Goal: Information Seeking & Learning: Learn about a topic

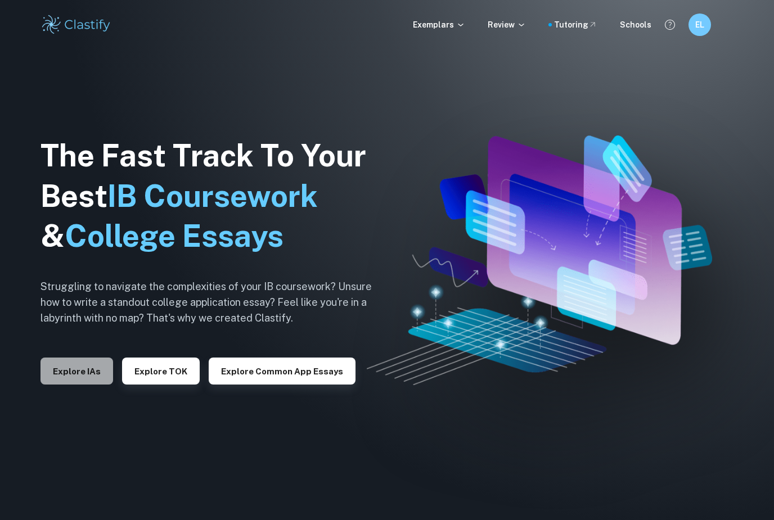
click at [76, 385] on button "Explore IAs" at bounding box center [76, 371] width 73 height 27
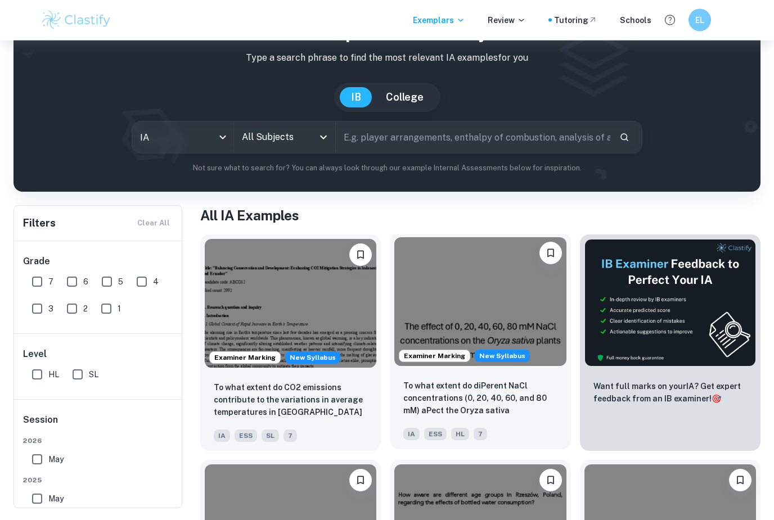
scroll to position [70, 0]
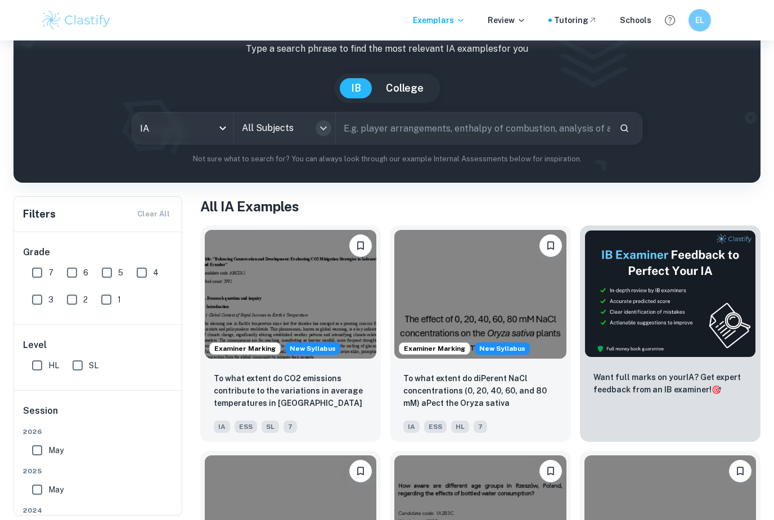
click at [319, 134] on icon "Open" at bounding box center [322, 127] width 13 height 13
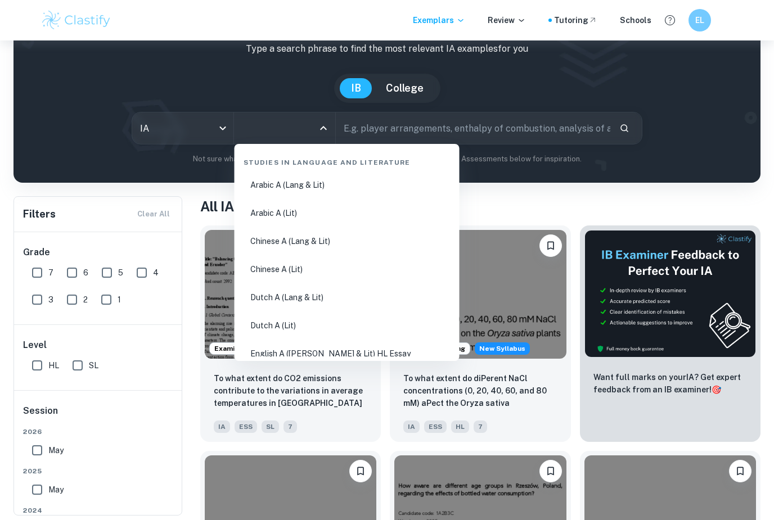
scroll to position [70, 0]
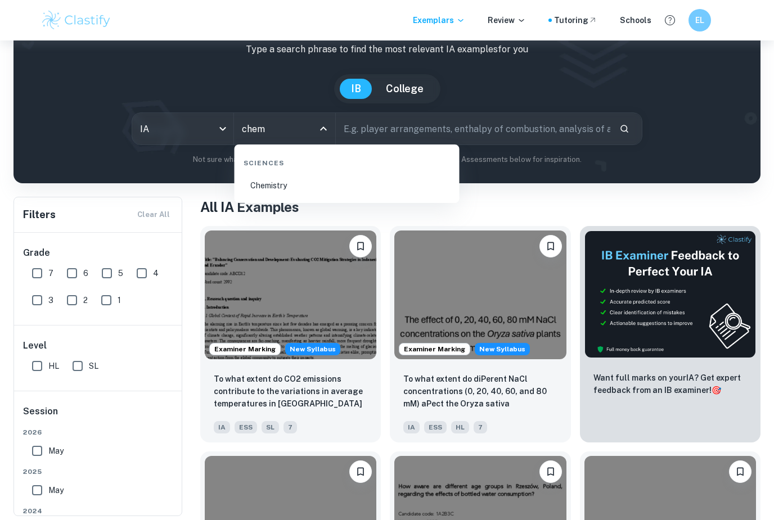
click at [291, 182] on li "Chemistry" at bounding box center [347, 186] width 216 height 26
type input "Chemistry"
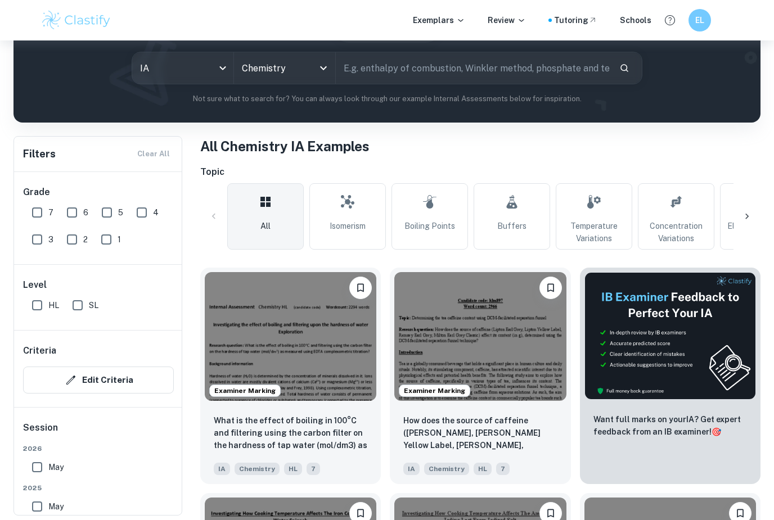
click at [411, 68] on input "text" at bounding box center [473, 67] width 274 height 31
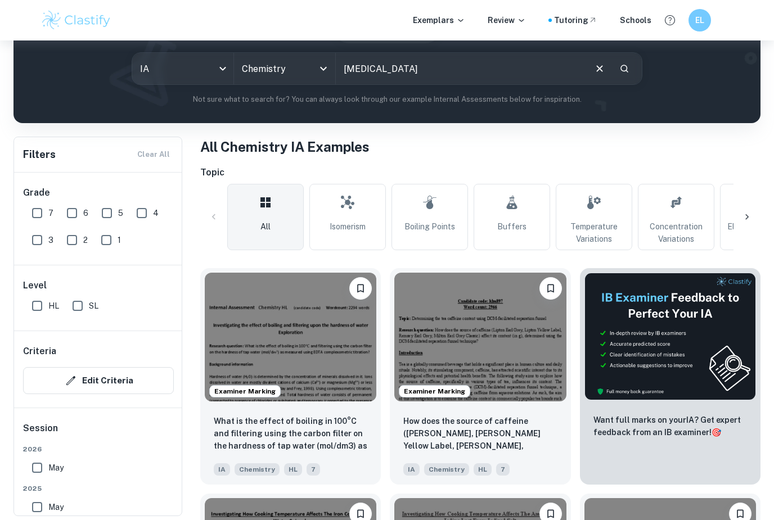
type input "[MEDICAL_DATA]"
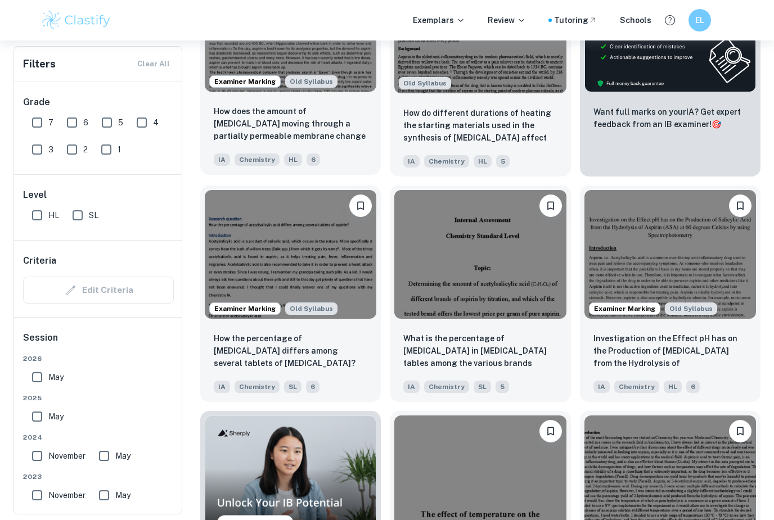
scroll to position [451, 0]
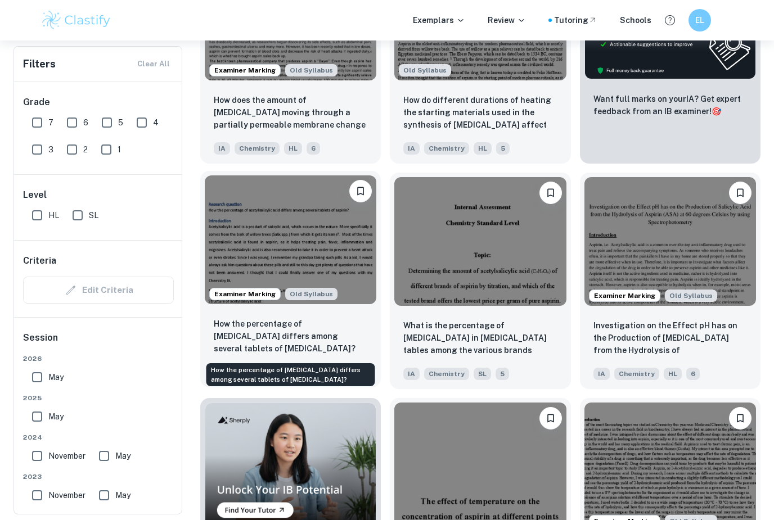
click at [324, 341] on p "How the percentage of [MEDICAL_DATA] differs among several tablets of [MEDICAL_…" at bounding box center [290, 336] width 153 height 37
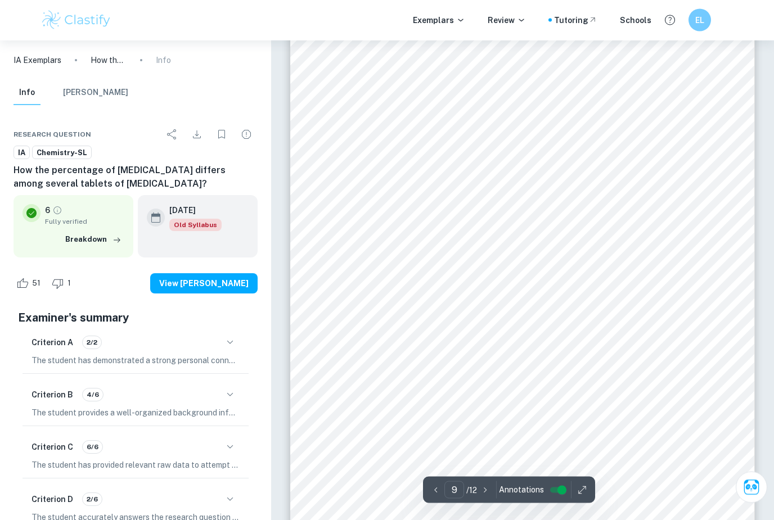
scroll to position [5043, 0]
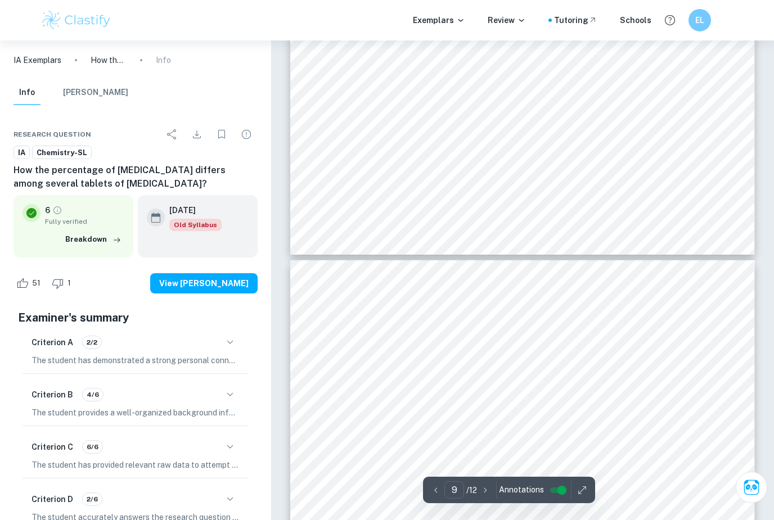
type input "10"
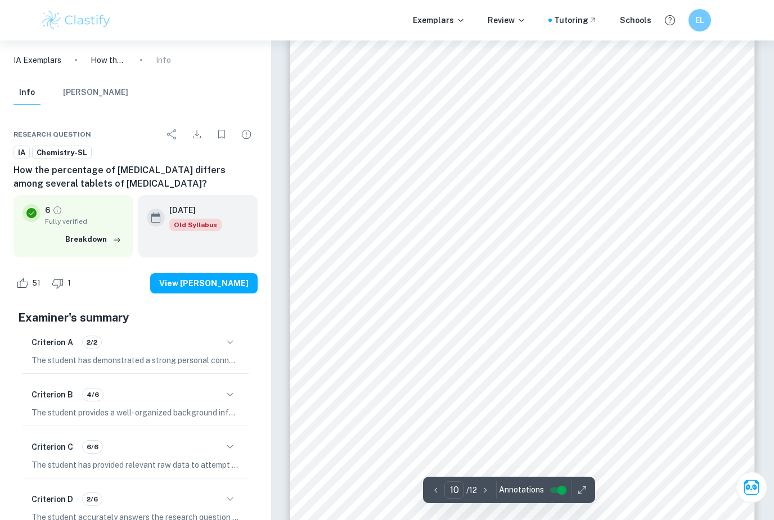
scroll to position [5740, 0]
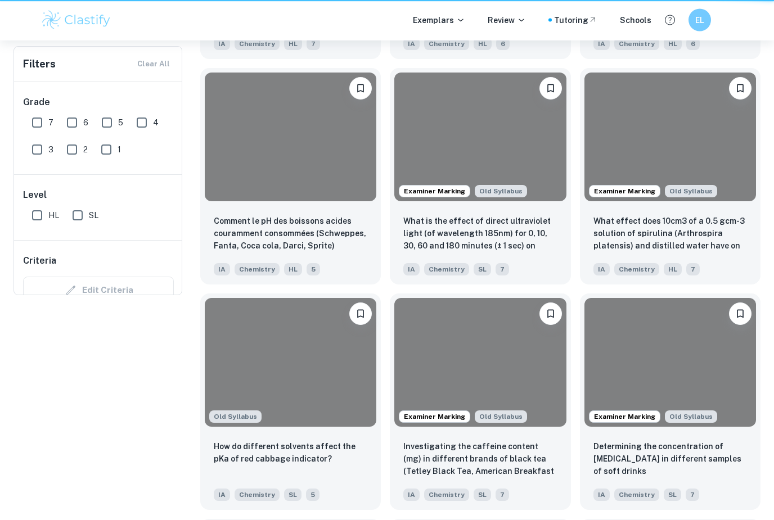
scroll to position [451, 0]
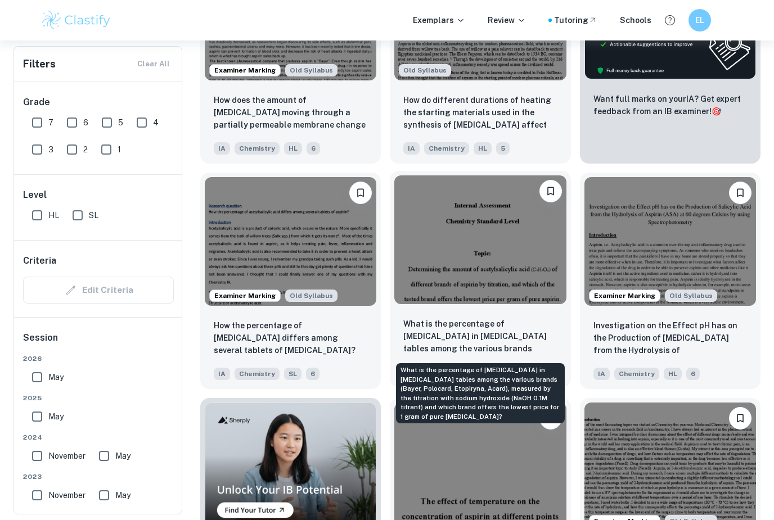
click at [541, 341] on p "What is the percentage of [MEDICAL_DATA] in [MEDICAL_DATA] tables among the var…" at bounding box center [479, 337] width 153 height 38
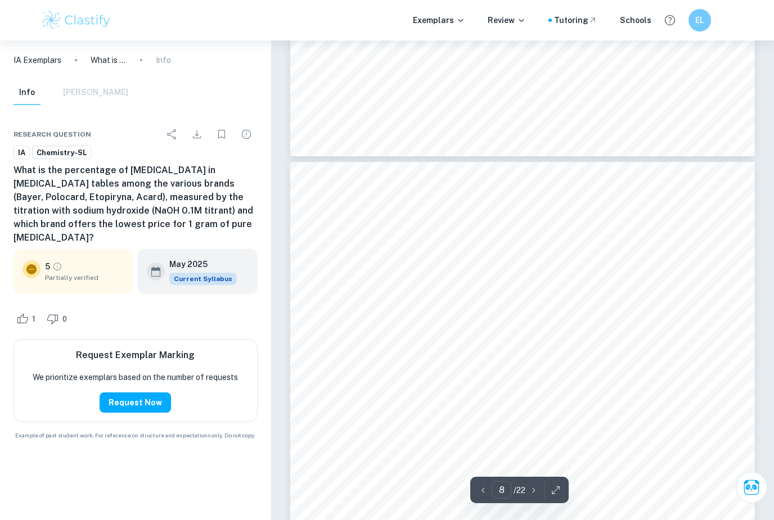
scroll to position [4596, 0]
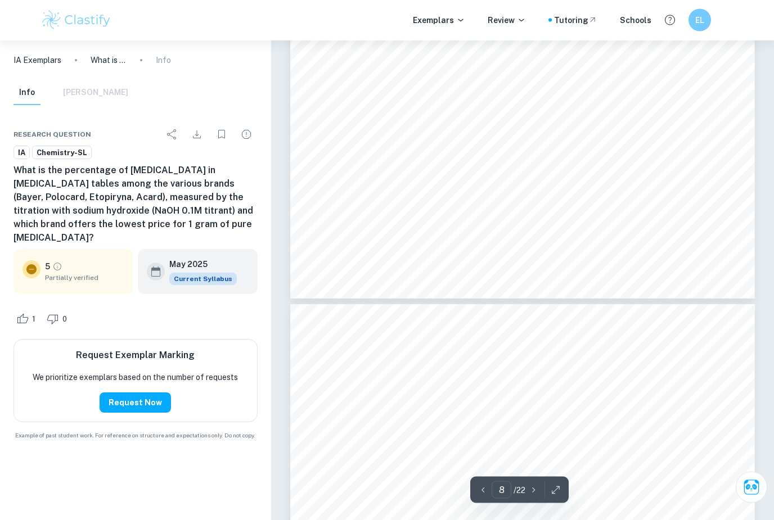
type input "9"
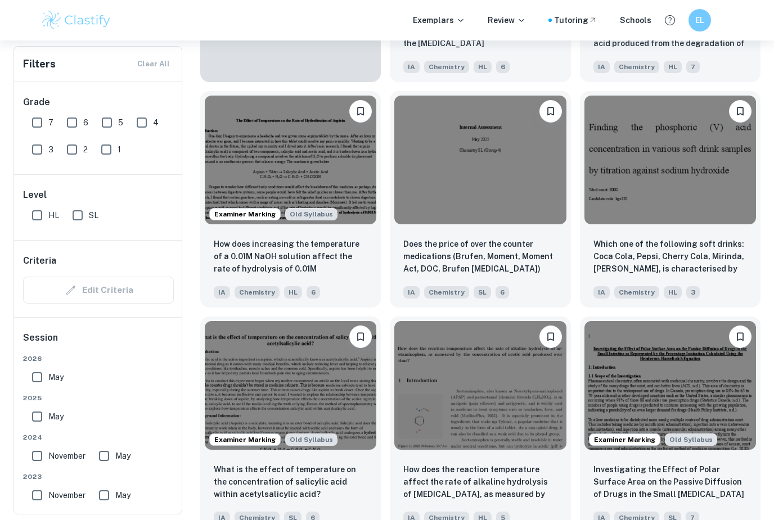
scroll to position [986, 0]
